Goal: Information Seeking & Learning: Compare options

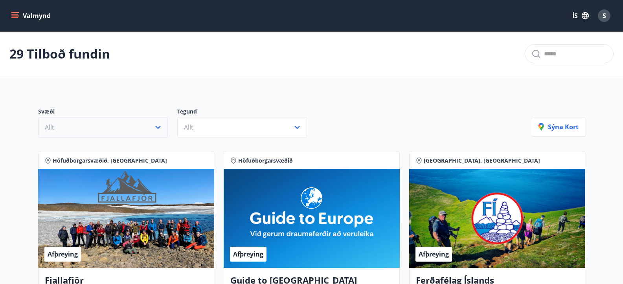
click at [160, 120] on button "Allt" at bounding box center [103, 127] width 130 height 20
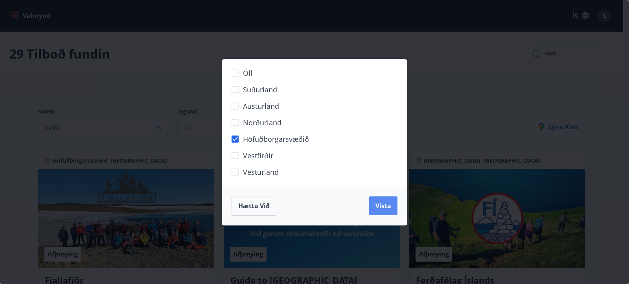
click at [389, 208] on span "Vista" at bounding box center [383, 206] width 16 height 9
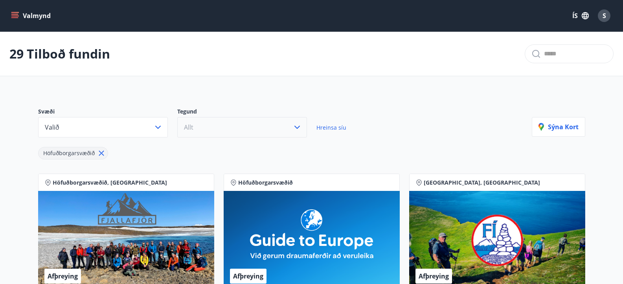
click at [264, 124] on button "Allt" at bounding box center [242, 127] width 130 height 20
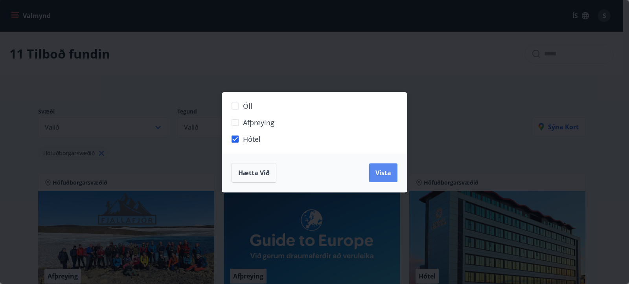
click at [396, 175] on button "Vista" at bounding box center [383, 173] width 28 height 19
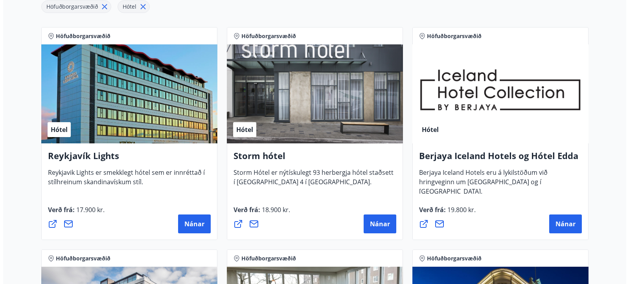
scroll to position [146, 0]
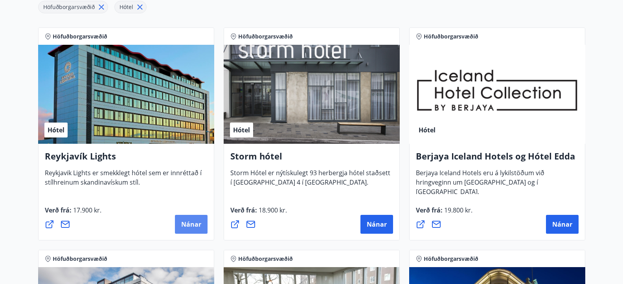
click at [182, 222] on span "Nánar" at bounding box center [191, 224] width 20 height 9
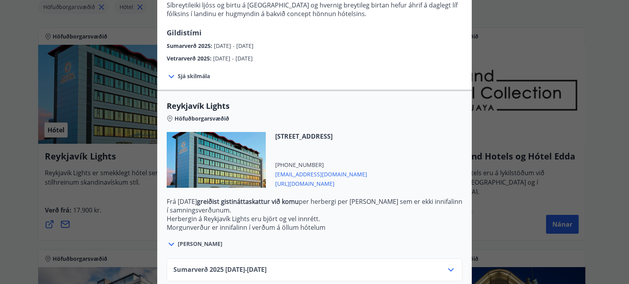
scroll to position [212, 0]
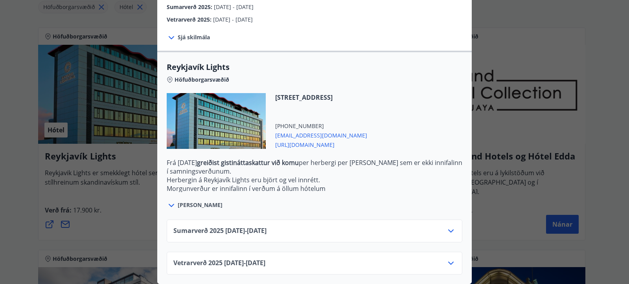
click at [425, 226] on div "Sumarverð [PHONE_NUMBER][DATE] - [DATE]" at bounding box center [314, 234] width 282 height 16
click at [447, 226] on icon at bounding box center [450, 230] width 9 height 9
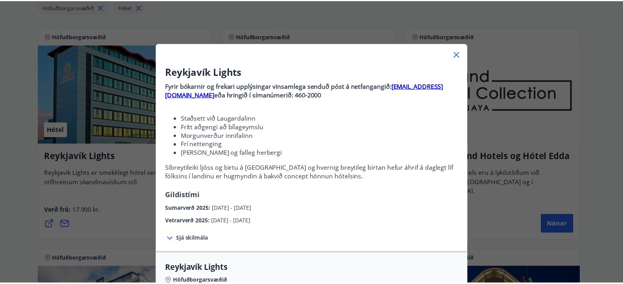
scroll to position [0, 0]
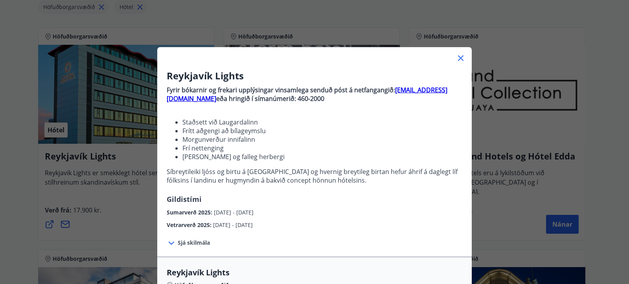
click at [461, 58] on icon at bounding box center [460, 57] width 9 height 9
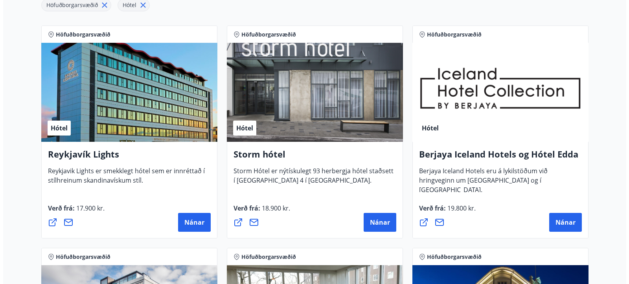
scroll to position [149, 0]
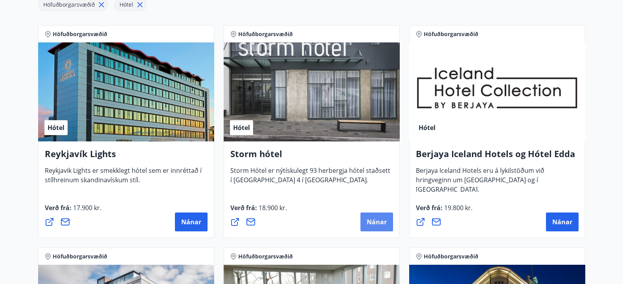
click at [377, 226] on button "Nánar" at bounding box center [376, 222] width 33 height 19
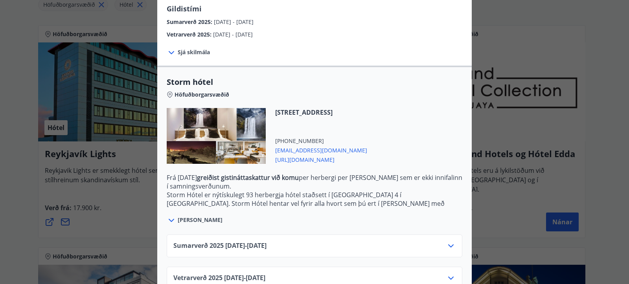
scroll to position [156, 0]
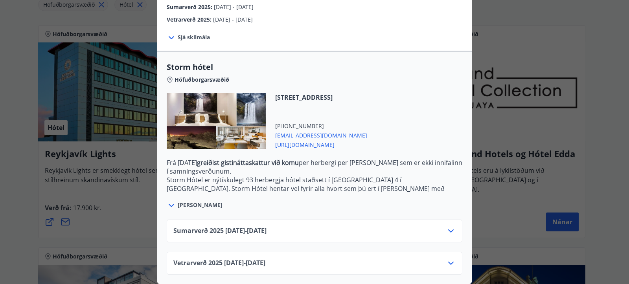
click at [448, 226] on icon at bounding box center [450, 230] width 9 height 9
click at [446, 226] on icon at bounding box center [450, 230] width 9 height 9
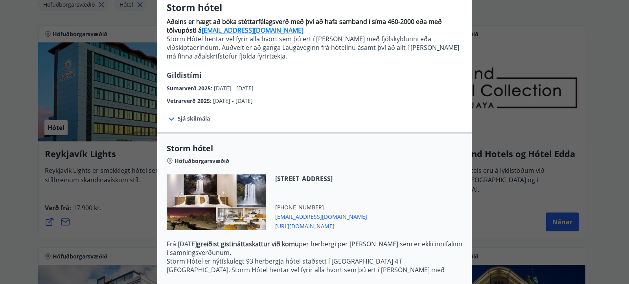
scroll to position [0, 0]
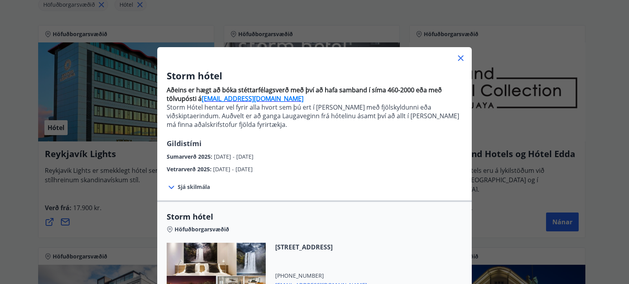
click at [255, 233] on div "Höfuðborgarsvæðið" at bounding box center [315, 228] width 296 height 11
click at [254, 228] on div "Höfuðborgarsvæðið" at bounding box center [315, 228] width 296 height 11
click at [456, 57] on icon at bounding box center [460, 57] width 9 height 9
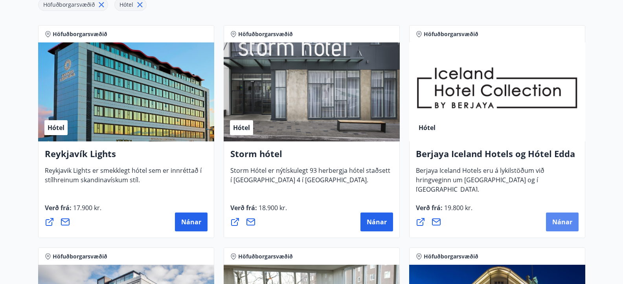
click at [565, 225] on span "Nánar" at bounding box center [562, 222] width 20 height 9
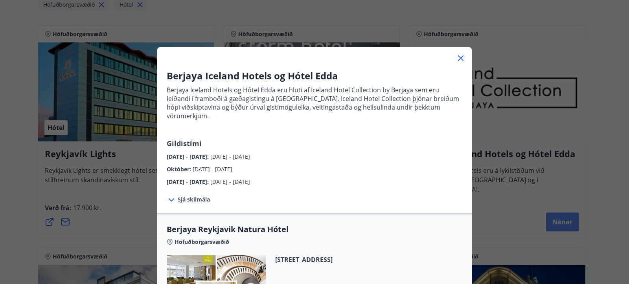
click at [565, 225] on div "Berjaya Iceland Hotels og Hótel Edda Berjaya Iceland Hotels og Hótel Edda eru h…" at bounding box center [314, 142] width 629 height 284
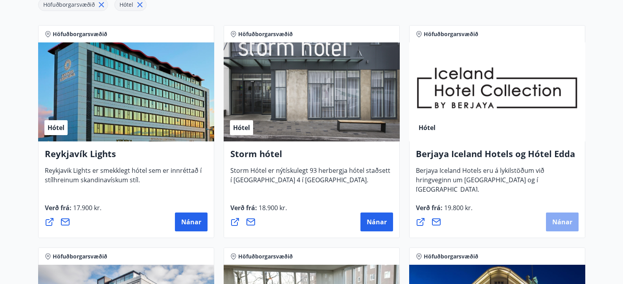
click at [565, 226] on button "Nánar" at bounding box center [562, 222] width 33 height 19
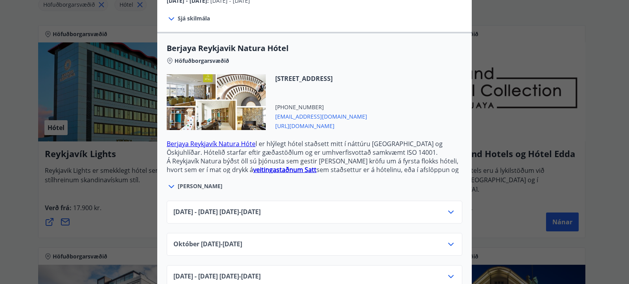
scroll to position [192, 0]
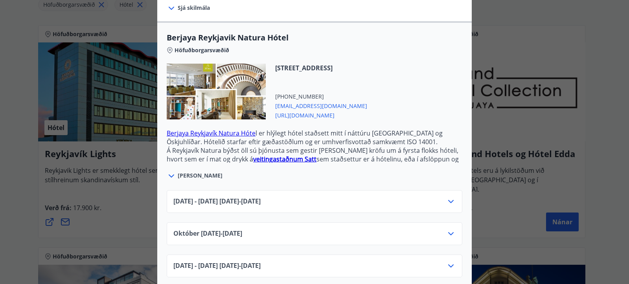
click at [449, 197] on icon at bounding box center [450, 201] width 9 height 9
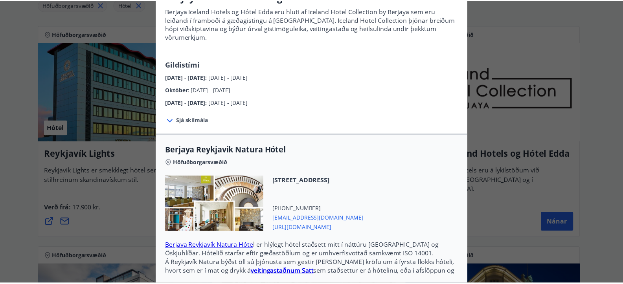
scroll to position [0, 0]
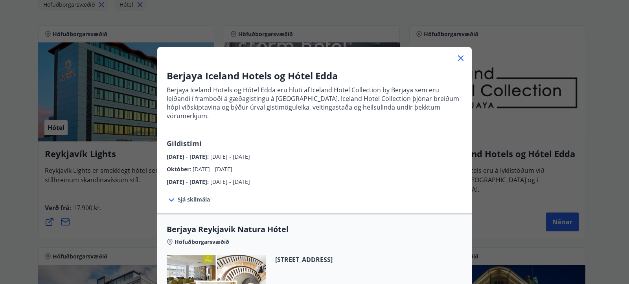
click at [459, 56] on icon at bounding box center [460, 57] width 9 height 9
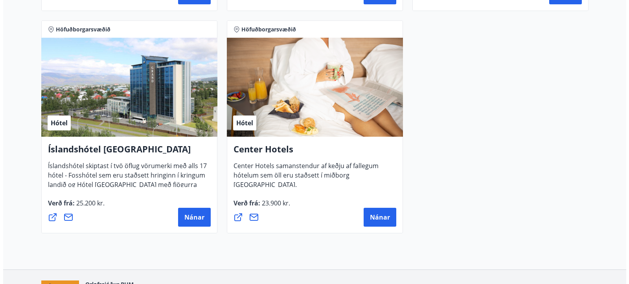
scroll to position [599, 0]
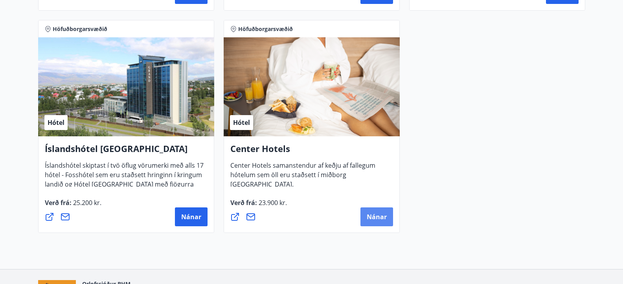
click at [372, 219] on span "Nánar" at bounding box center [377, 217] width 20 height 9
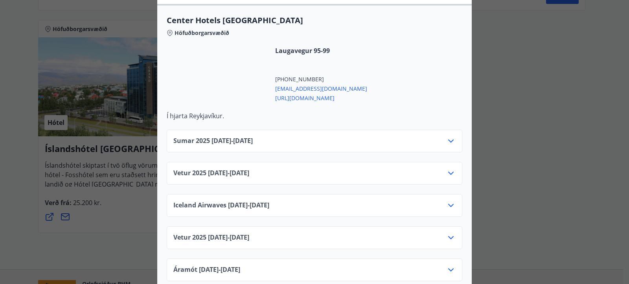
scroll to position [281, 0]
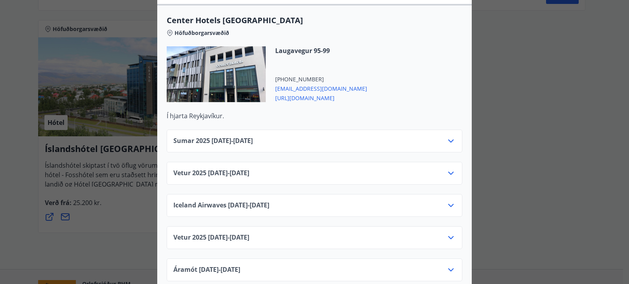
click at [449, 136] on icon at bounding box center [450, 140] width 9 height 9
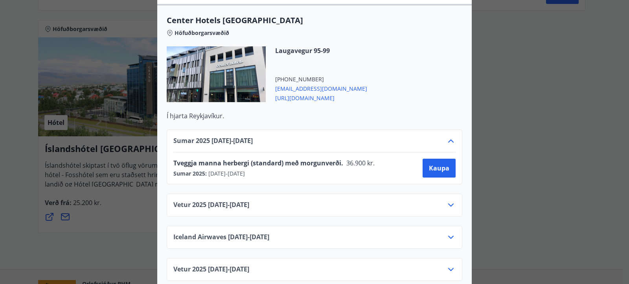
click at [449, 136] on icon at bounding box center [450, 140] width 9 height 9
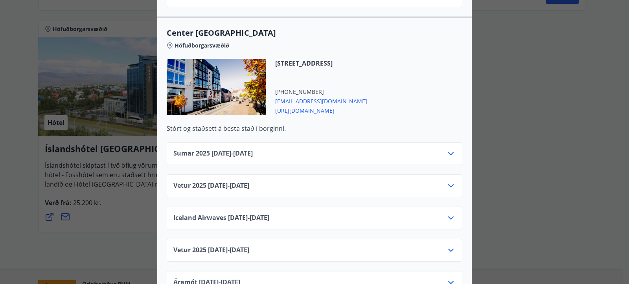
scroll to position [589, 0]
click at [447, 149] on icon at bounding box center [450, 153] width 9 height 9
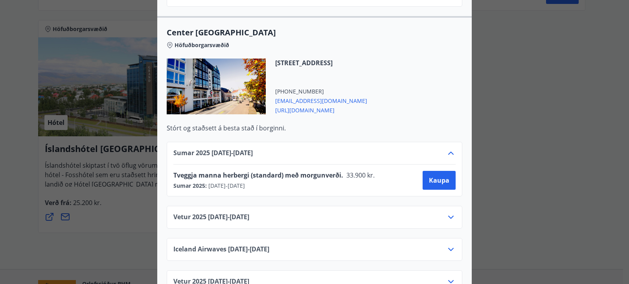
click at [447, 149] on icon at bounding box center [450, 153] width 9 height 9
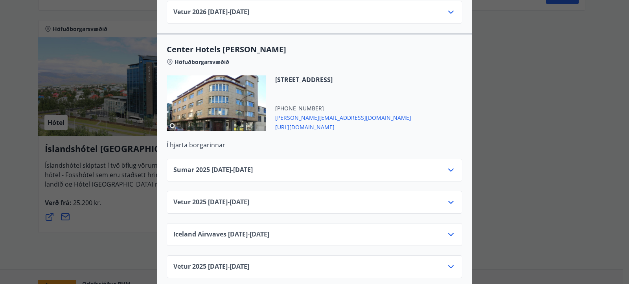
scroll to position [2595, 0]
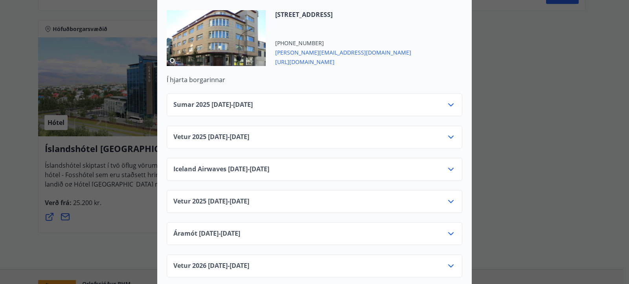
click at [555, 130] on div "Center Hotels Verð er með morgunverði inniföldum og miðast við Standard Double/…" at bounding box center [314, 142] width 629 height 284
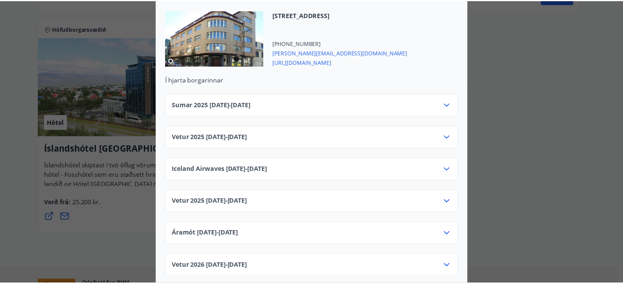
scroll to position [0, 0]
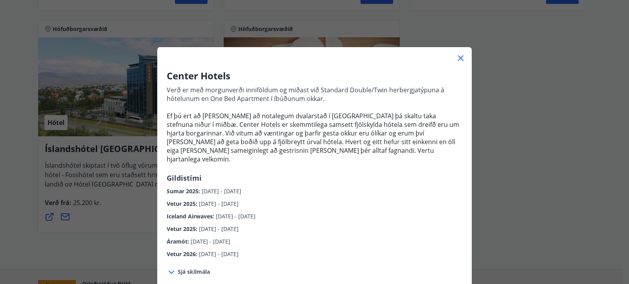
click at [459, 55] on icon at bounding box center [460, 57] width 9 height 9
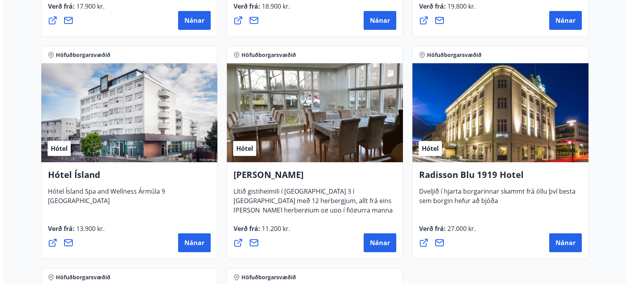
scroll to position [349, 0]
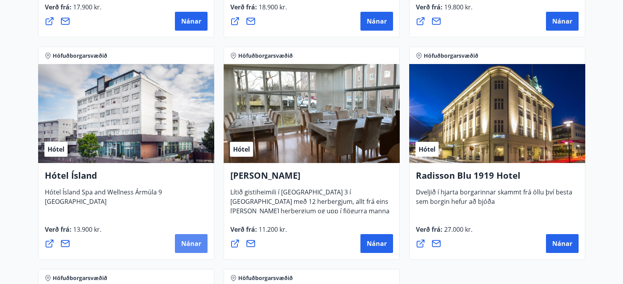
click at [190, 234] on button "Nánar" at bounding box center [191, 243] width 33 height 19
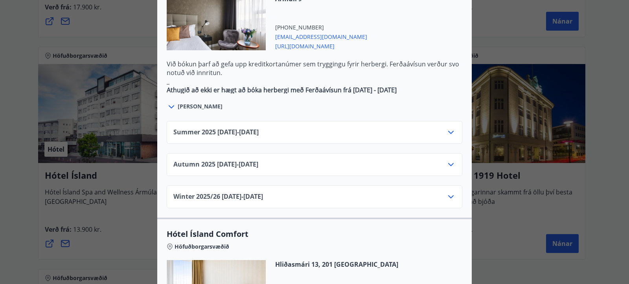
scroll to position [495, 0]
click at [450, 127] on icon at bounding box center [450, 131] width 9 height 9
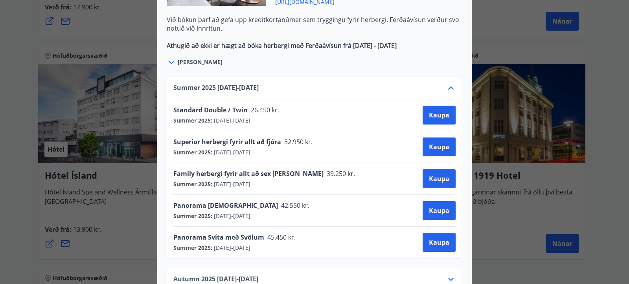
scroll to position [538, 0]
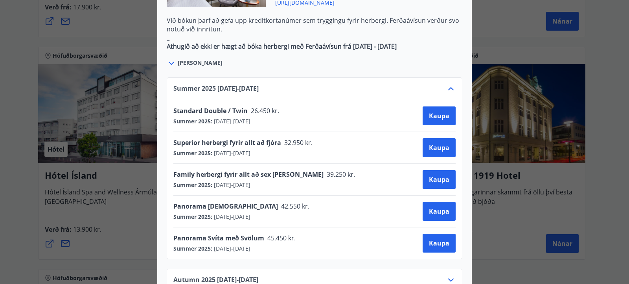
drag, startPoint x: 456, startPoint y: 61, endPoint x: 451, endPoint y: 60, distance: 5.5
click at [451, 84] on icon at bounding box center [450, 88] width 9 height 9
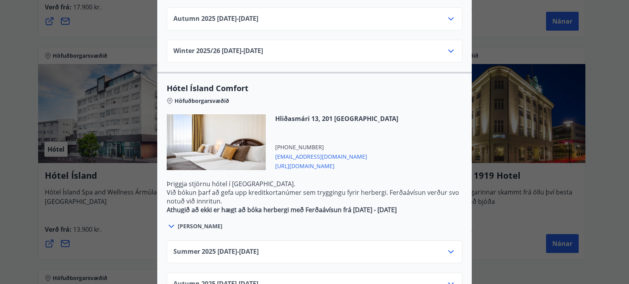
scroll to position [673, 0]
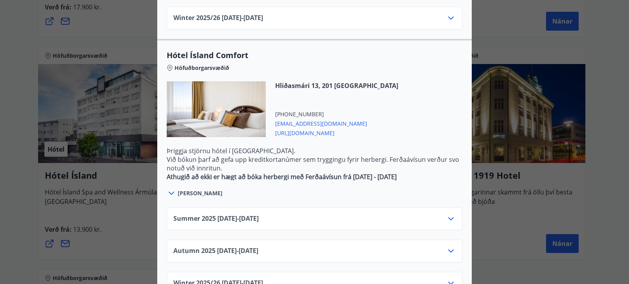
click at [451, 214] on icon at bounding box center [450, 218] width 9 height 9
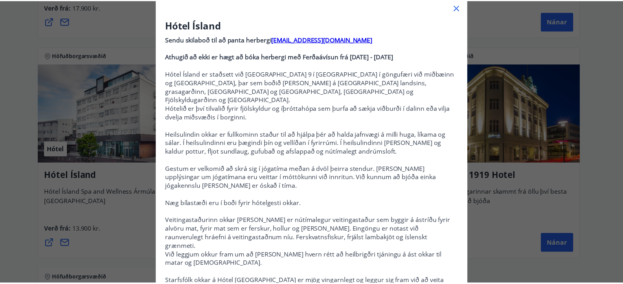
scroll to position [0, 0]
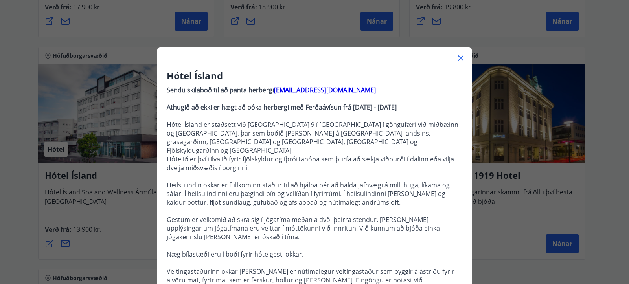
click at [460, 58] on icon at bounding box center [460, 57] width 9 height 9
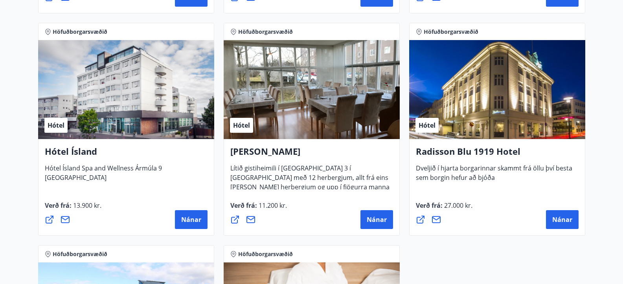
scroll to position [374, 0]
